Goal: Transaction & Acquisition: Obtain resource

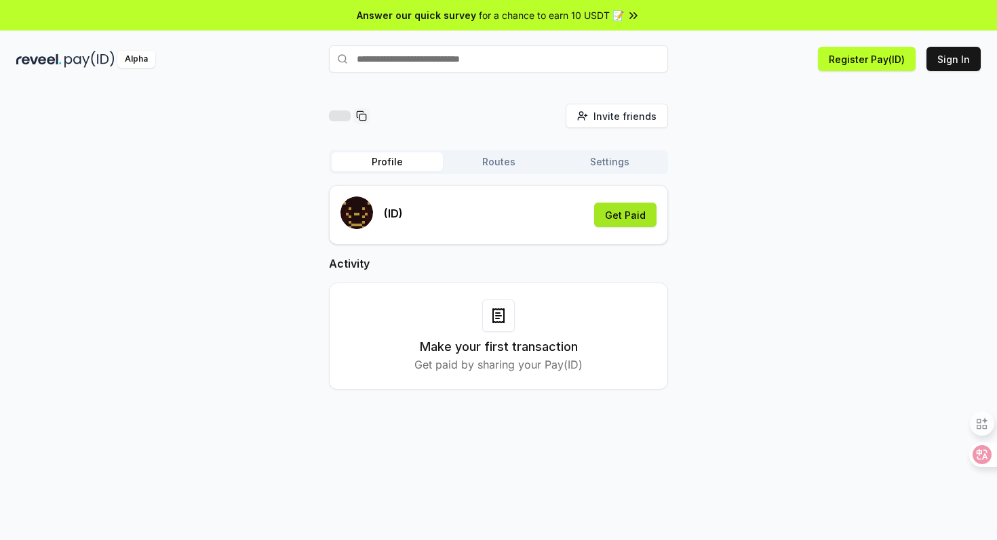
click at [621, 219] on button "Get Paid" at bounding box center [625, 215] width 62 height 24
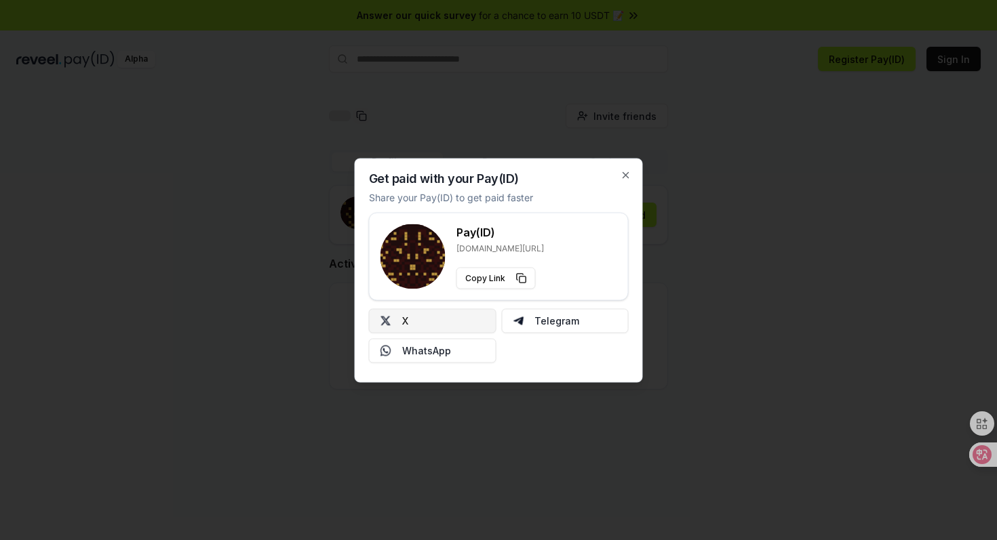
click at [456, 329] on button "X" at bounding box center [432, 320] width 127 height 24
click at [828, 79] on div at bounding box center [498, 270] width 997 height 540
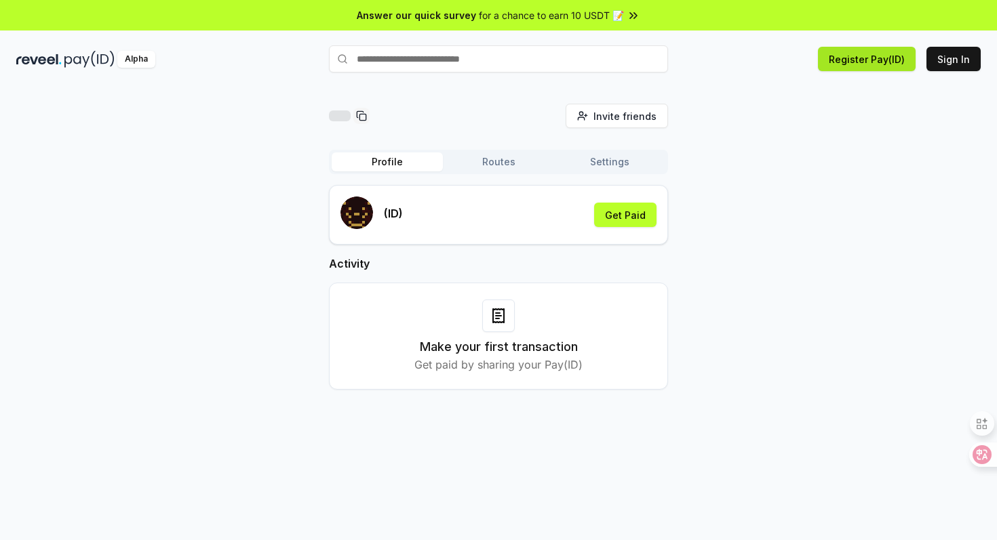
click at [860, 58] on button "Register Pay(ID)" at bounding box center [867, 59] width 98 height 24
click at [940, 20] on div "Answer our quick survey for a chance to earn 10 USDT 📝" at bounding box center [498, 15] width 997 height 31
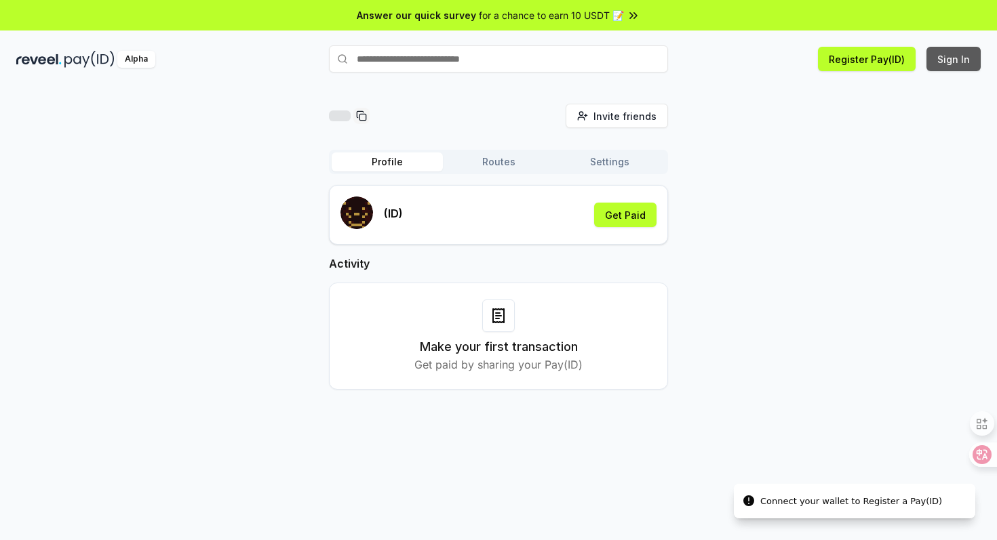
click at [961, 55] on button "Sign In" at bounding box center [953, 59] width 54 height 24
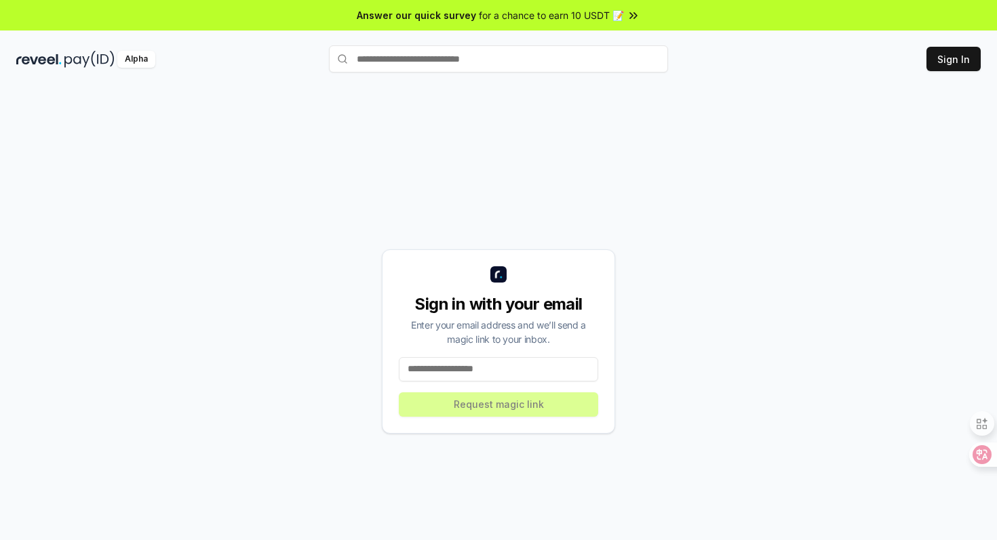
click at [553, 366] on input at bounding box center [498, 369] width 199 height 24
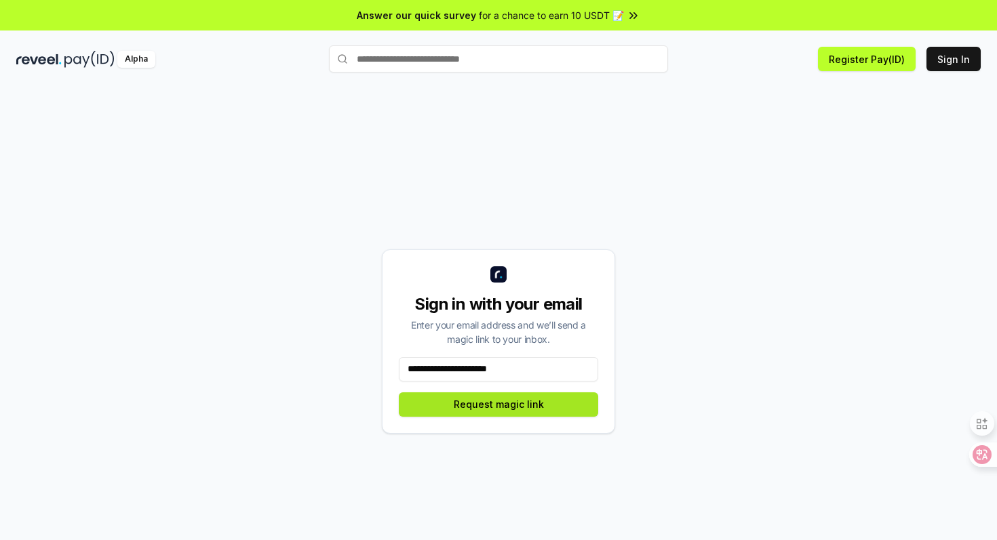
type input "**********"
click at [540, 409] on button "Request magic link" at bounding box center [498, 405] width 199 height 24
